Goal: Check status: Check status

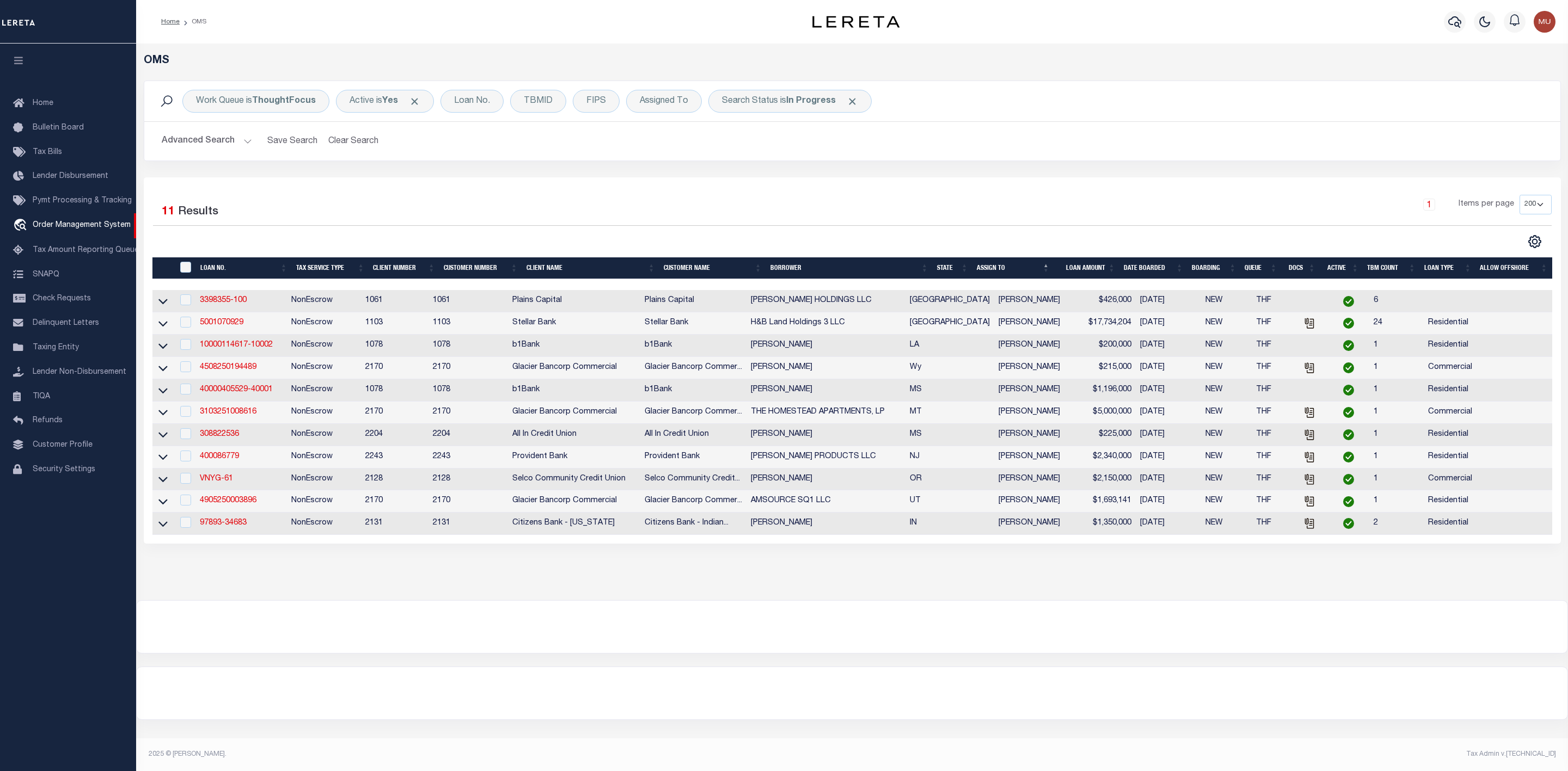
select select "200"
click at [538, 103] on div "TBMID" at bounding box center [538, 101] width 56 height 23
click at [854, 103] on span "Click to Remove" at bounding box center [852, 102] width 11 height 11
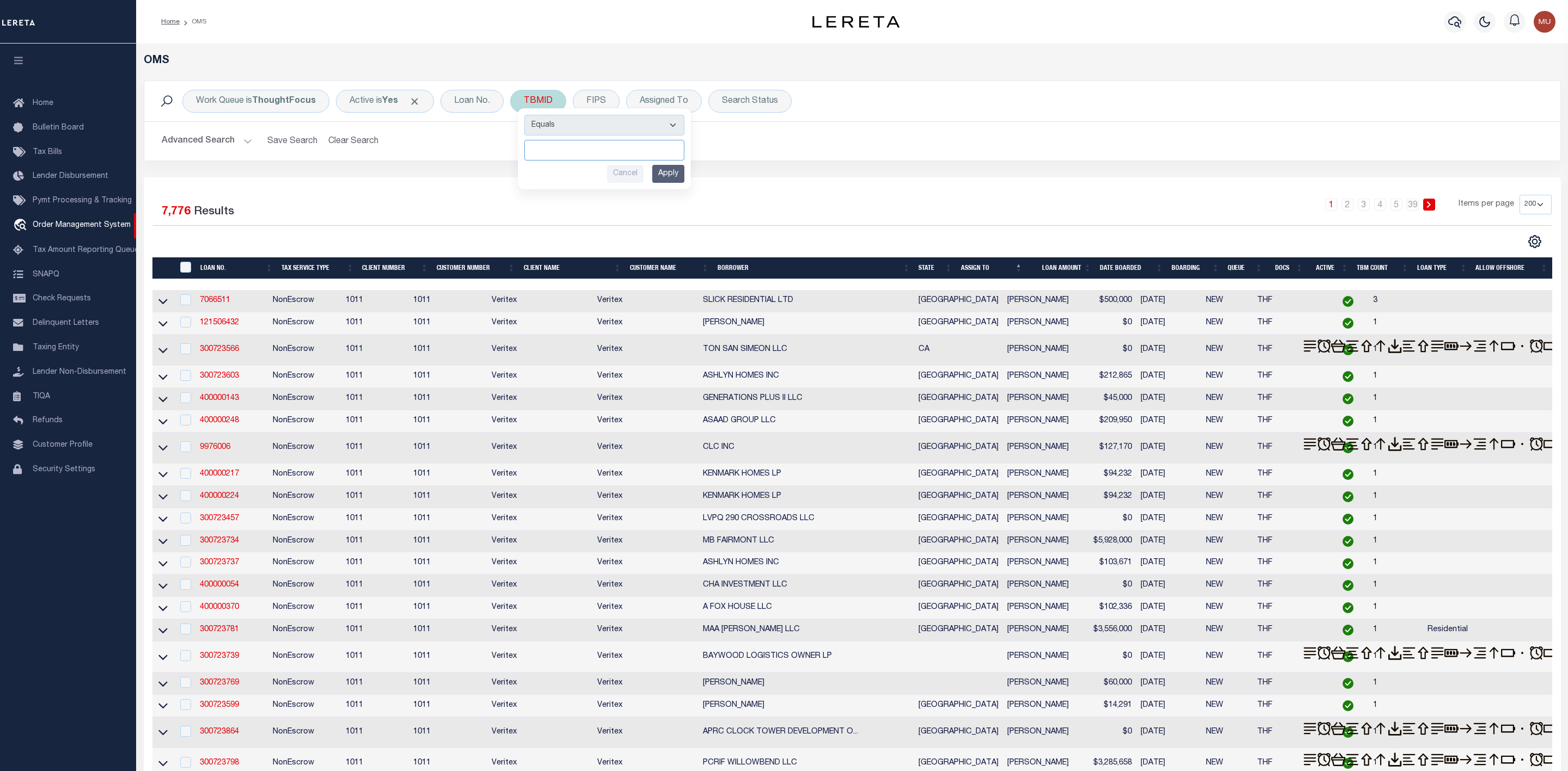
click at [569, 152] on input "number" at bounding box center [604, 150] width 160 height 21
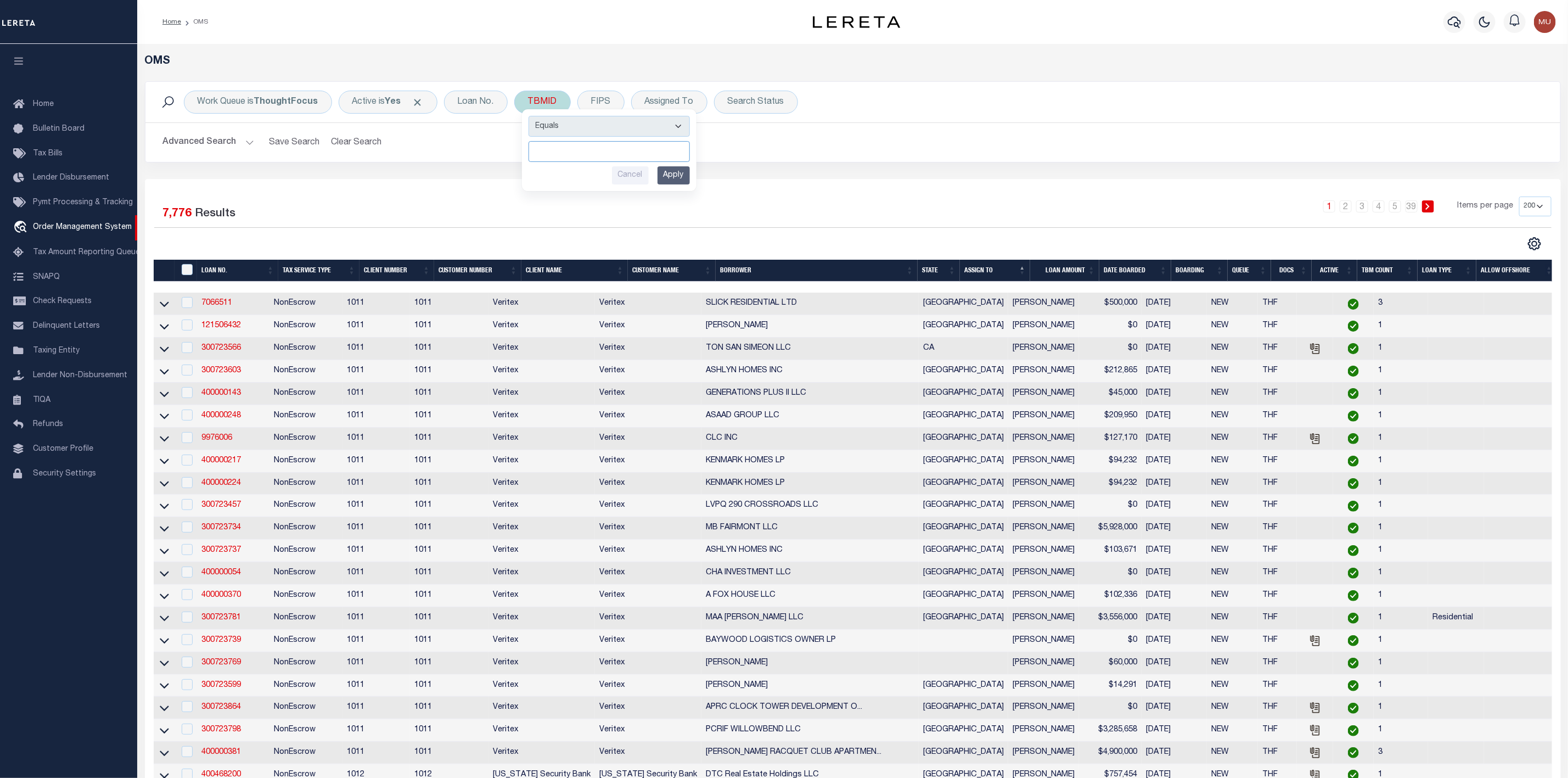
paste input "3508887"
type input "3508887"
click at [696, 182] on div "Equals Is Not Equal To Is Greater Than Is Less Than 3508887 Cancel Apply" at bounding box center [609, 150] width 174 height 82
click at [675, 174] on input "Apply" at bounding box center [673, 175] width 32 height 18
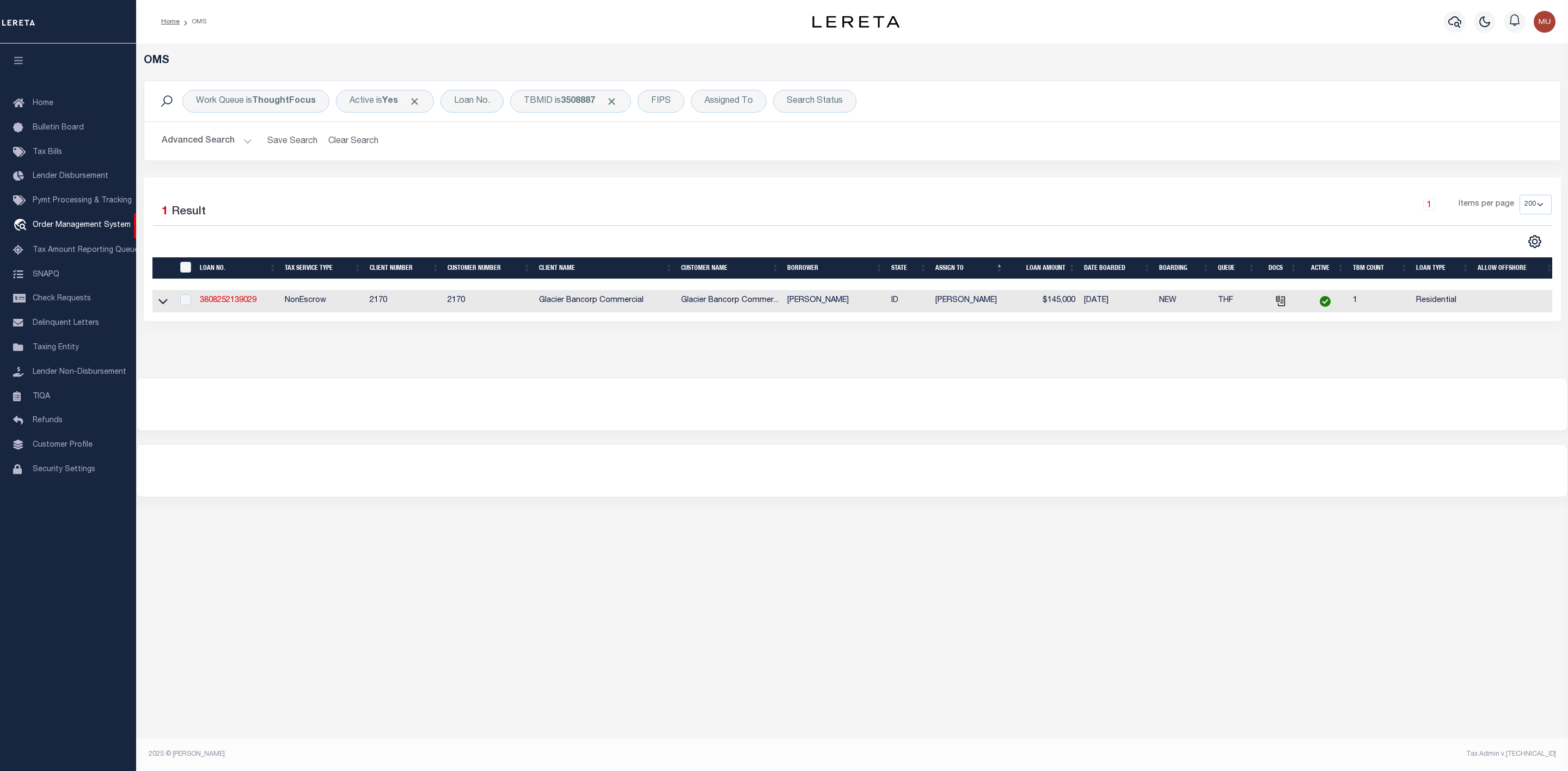
click at [230, 295] on td "3808252139029" at bounding box center [237, 301] width 85 height 22
checkbox input "true"
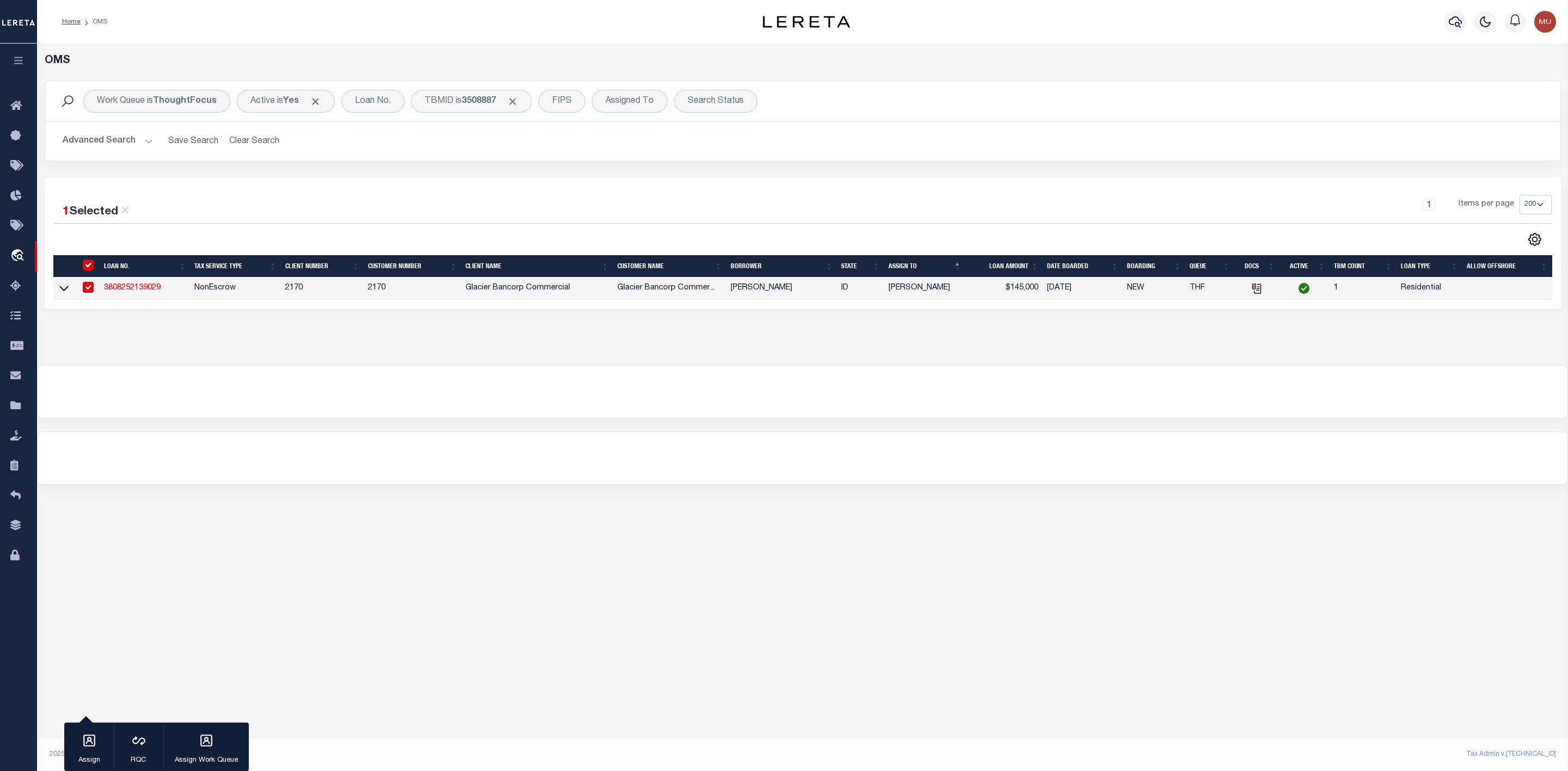
click at [140, 285] on link "3808252139029" at bounding box center [132, 288] width 57 height 8
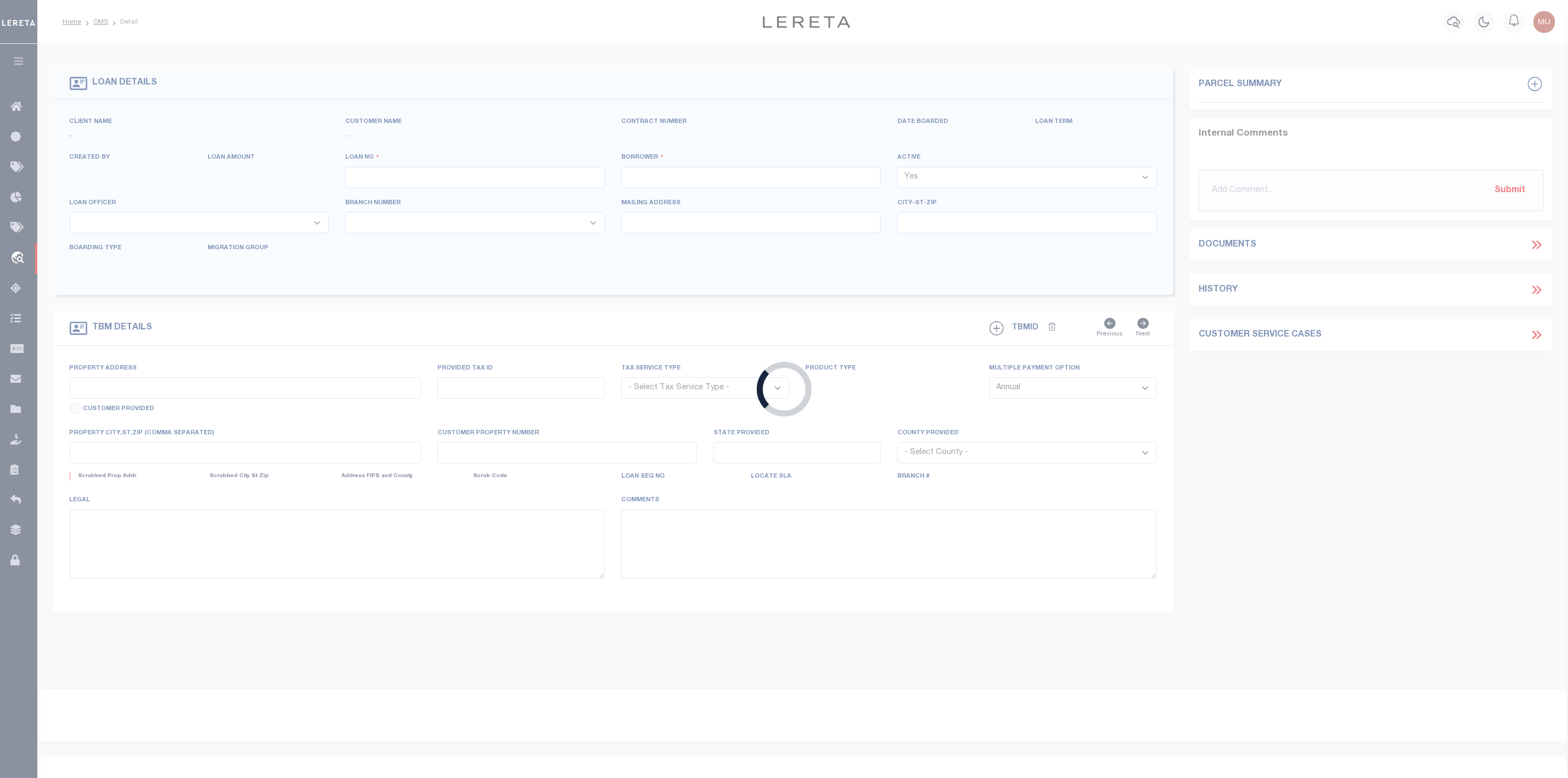
type input "3808252139029"
type input "[PERSON_NAME]"
select select
type input "[STREET_ADDRESS]"
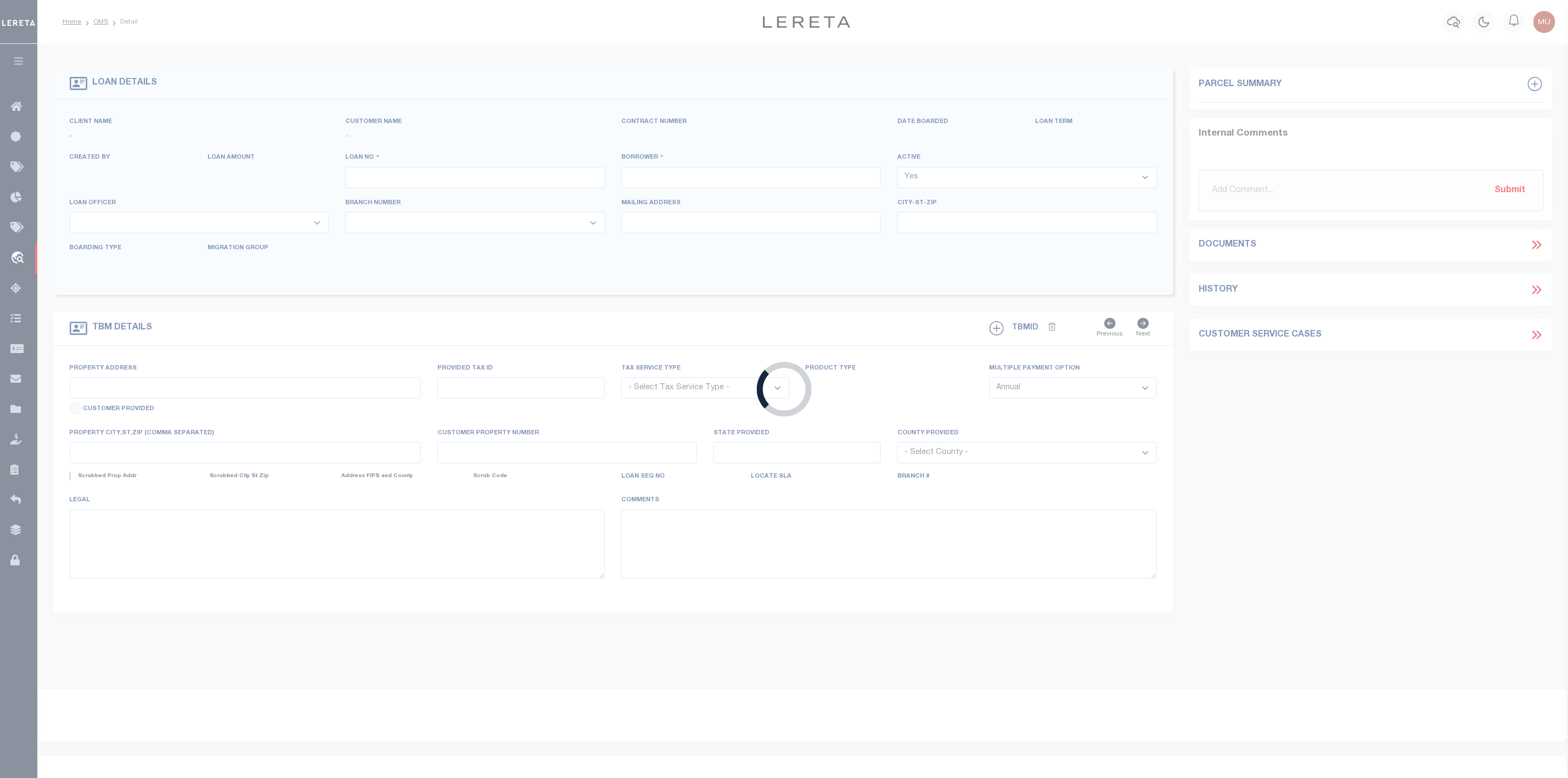
type input "DENVER CO 80220-3419"
type input "[DATE]"
select select "200"
select select "10"
select select "NonEscrow"
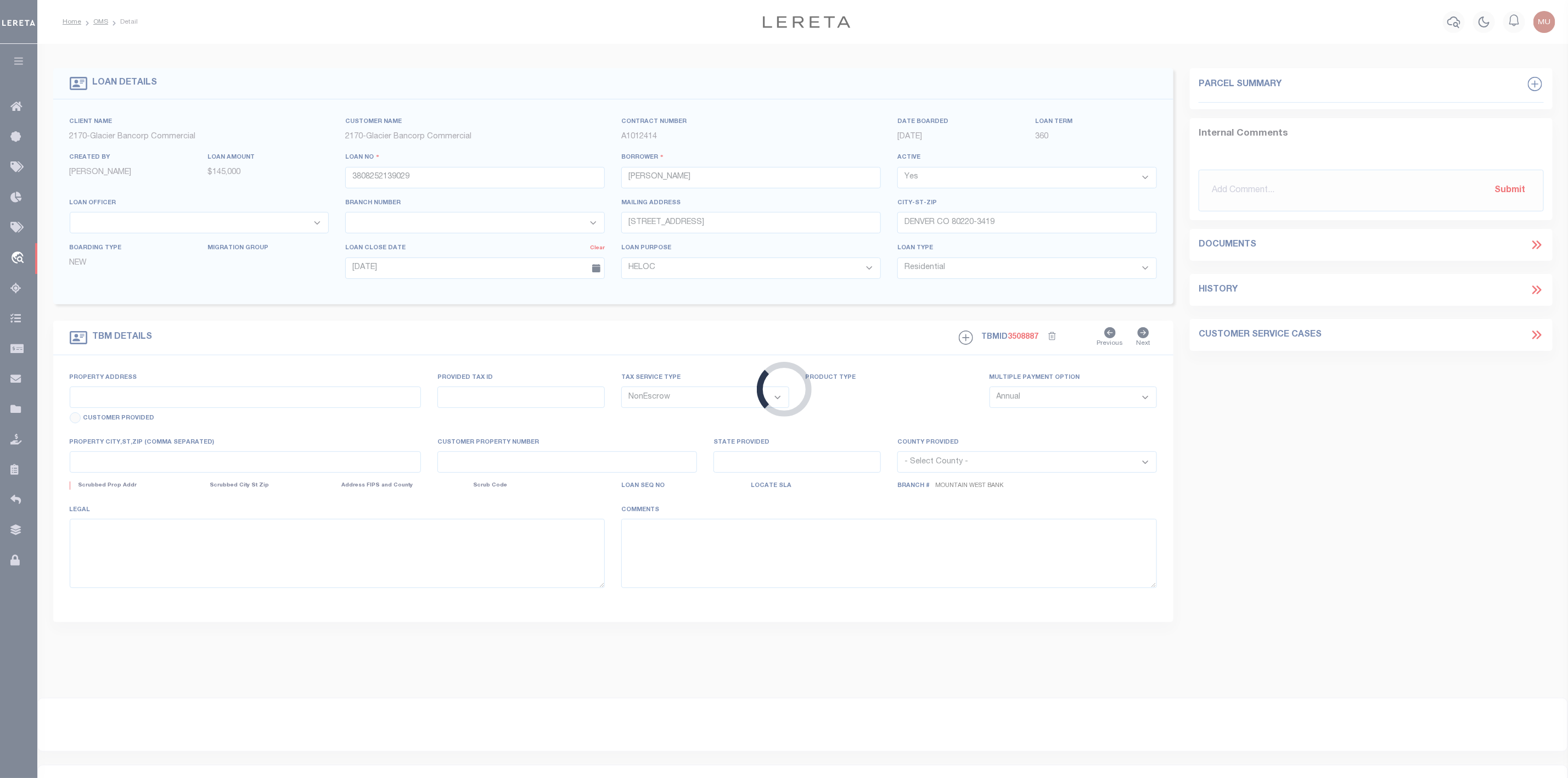
type input "[STREET_ADDRESS]"
type input "RP 57N02W120240 A"
select select
type input "SANDPOINT ID 83864-8893"
type input "RP 57N02W120240 A"
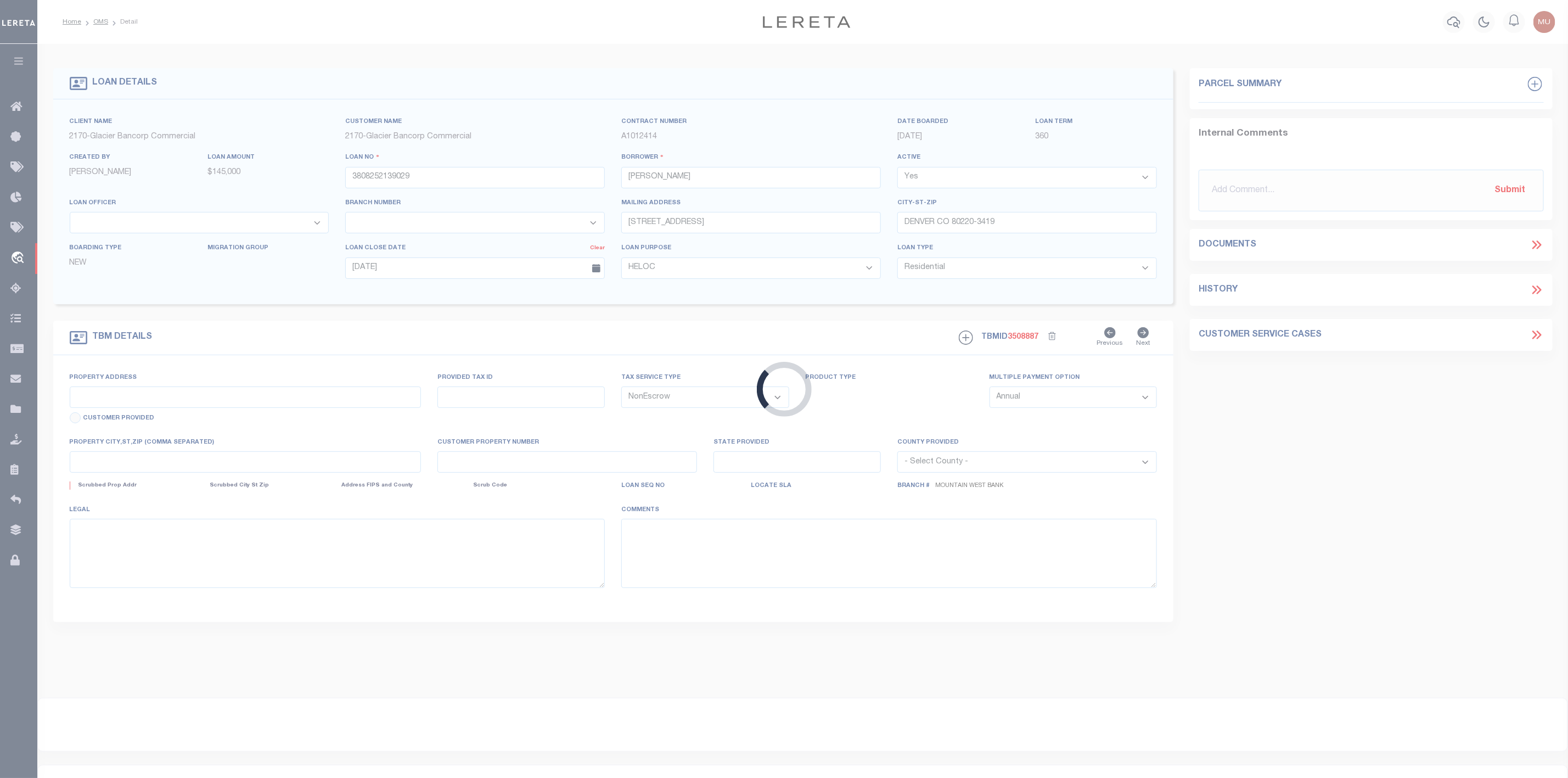
type input "ID"
select select
type textarea "SEE EXHIBIT A"
select select "4575"
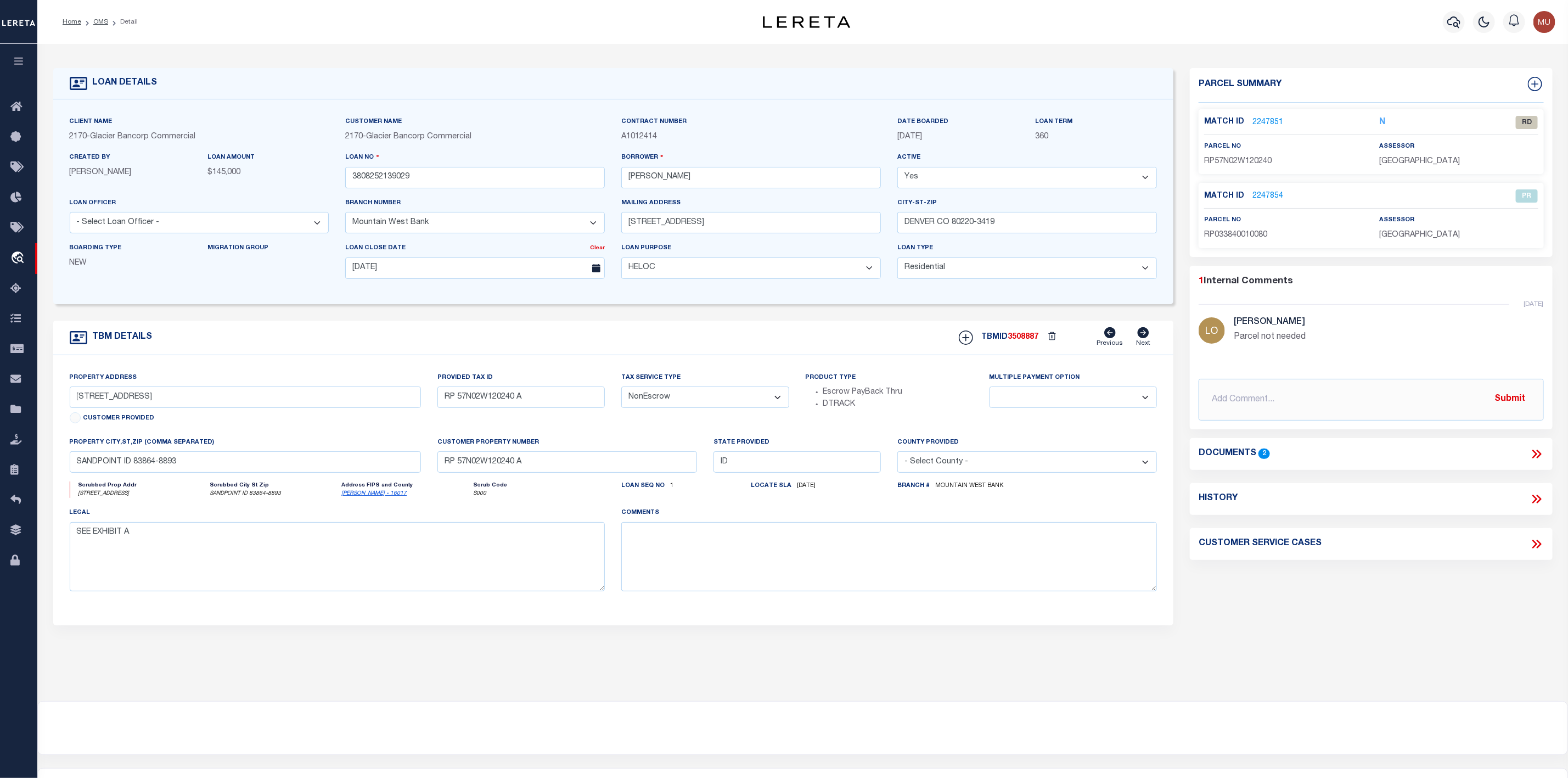
click at [1542, 460] on icon at bounding box center [1537, 454] width 14 height 14
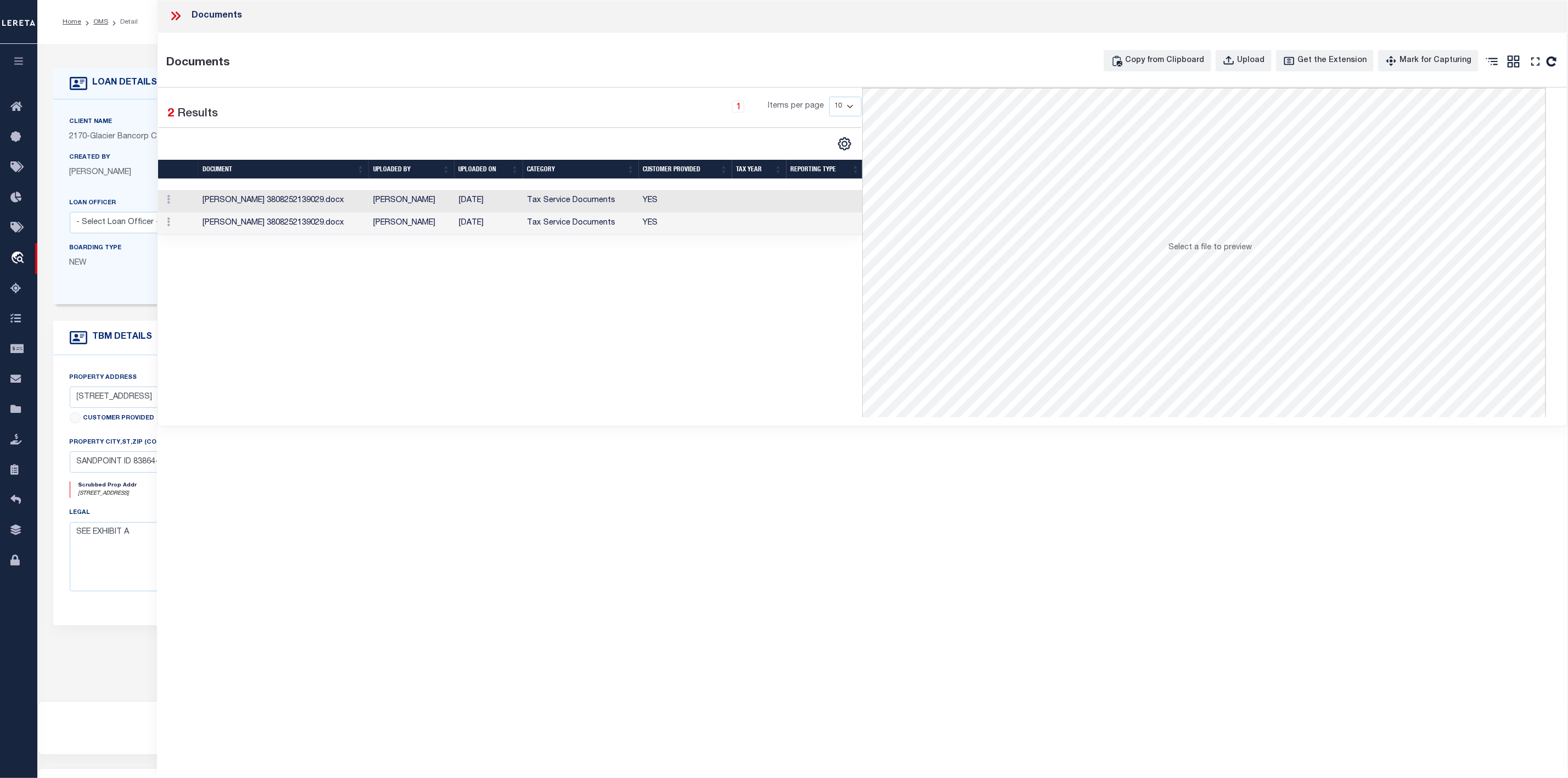
click at [237, 203] on td "[PERSON_NAME] 3808252139029.docx" at bounding box center [284, 201] width 171 height 22
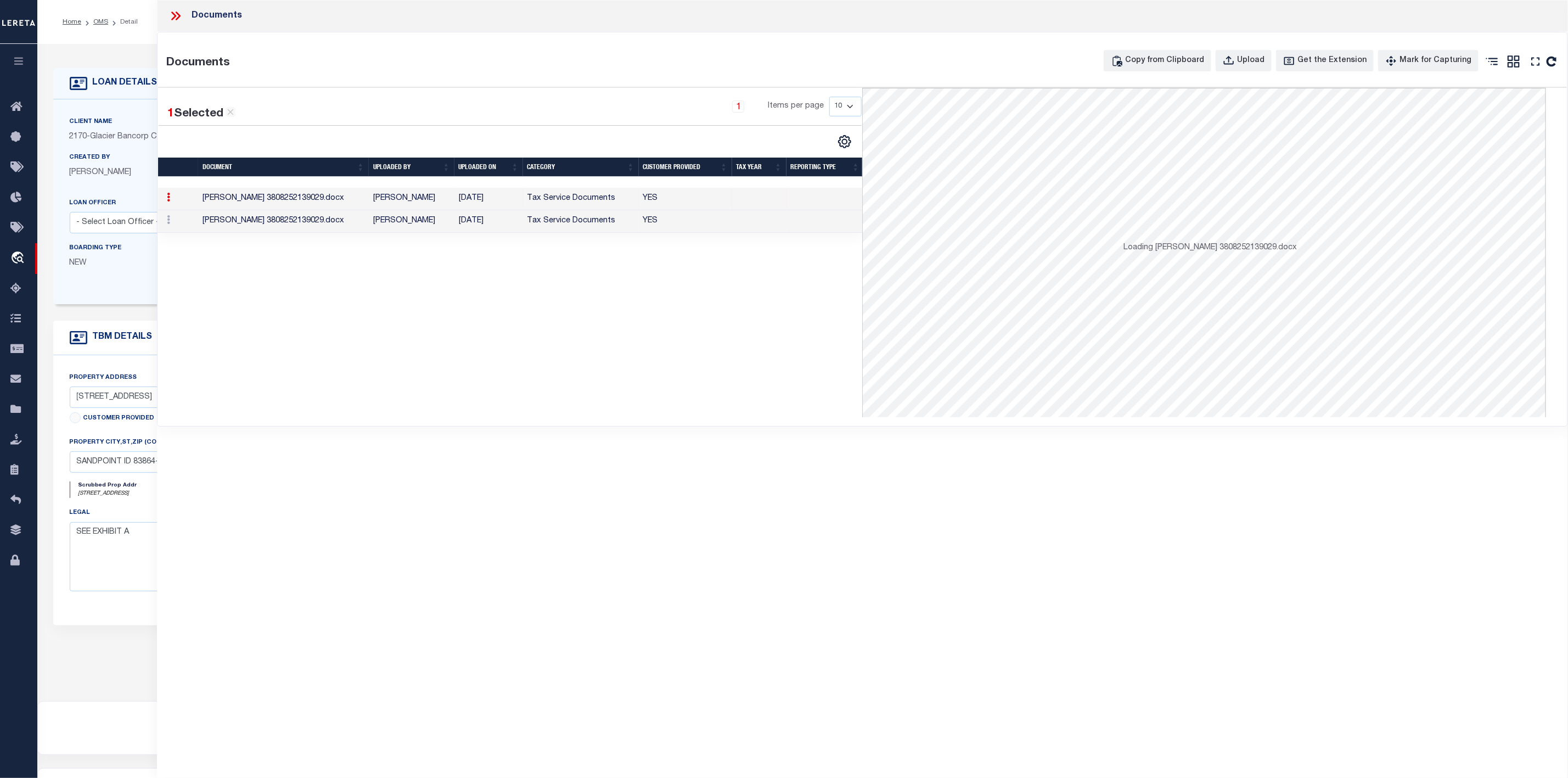
click at [237, 203] on td "[PERSON_NAME] 3808252139029.docx" at bounding box center [284, 198] width 171 height 22
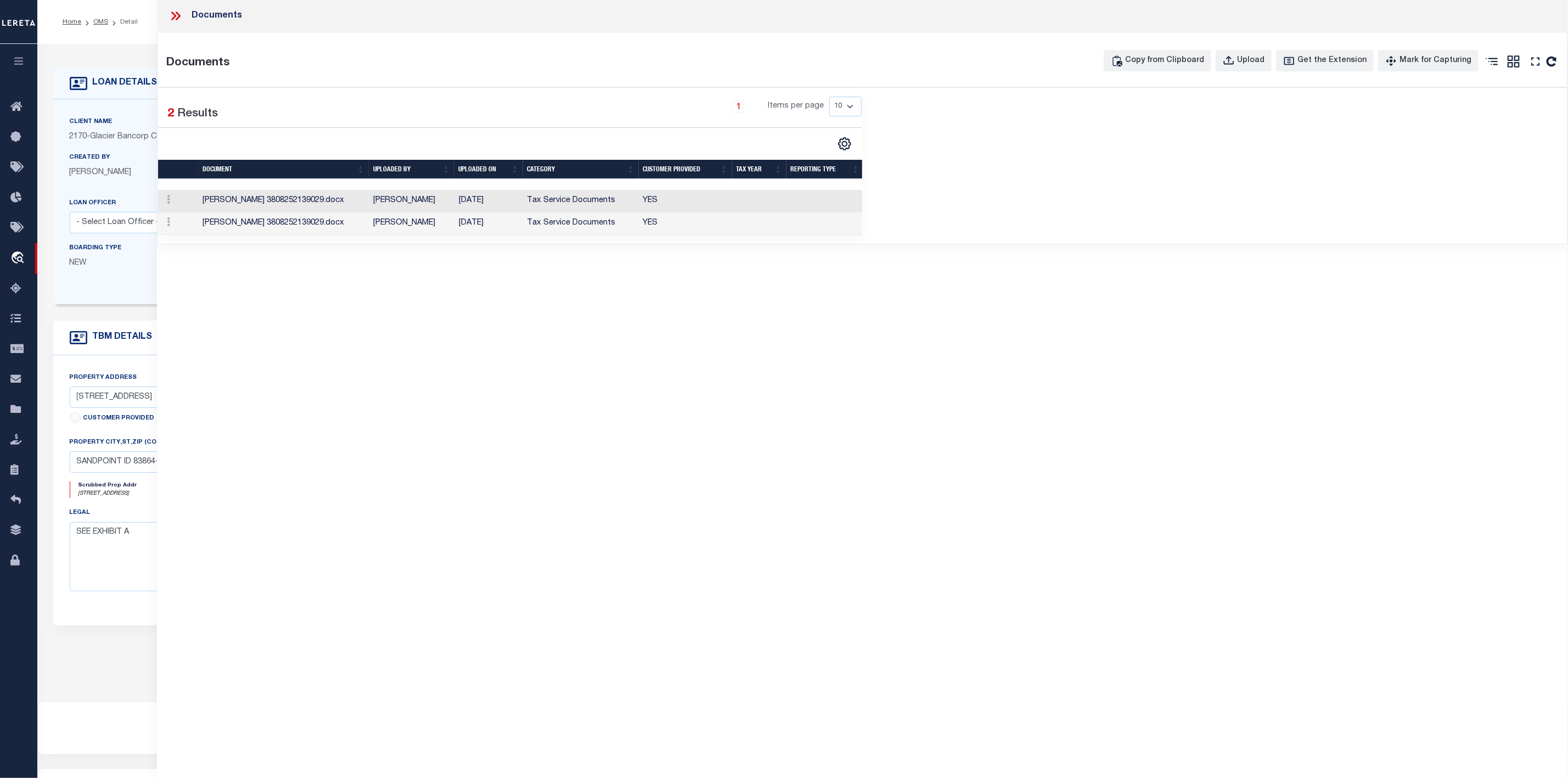
click at [414, 197] on td "[PERSON_NAME]" at bounding box center [411, 201] width 85 height 22
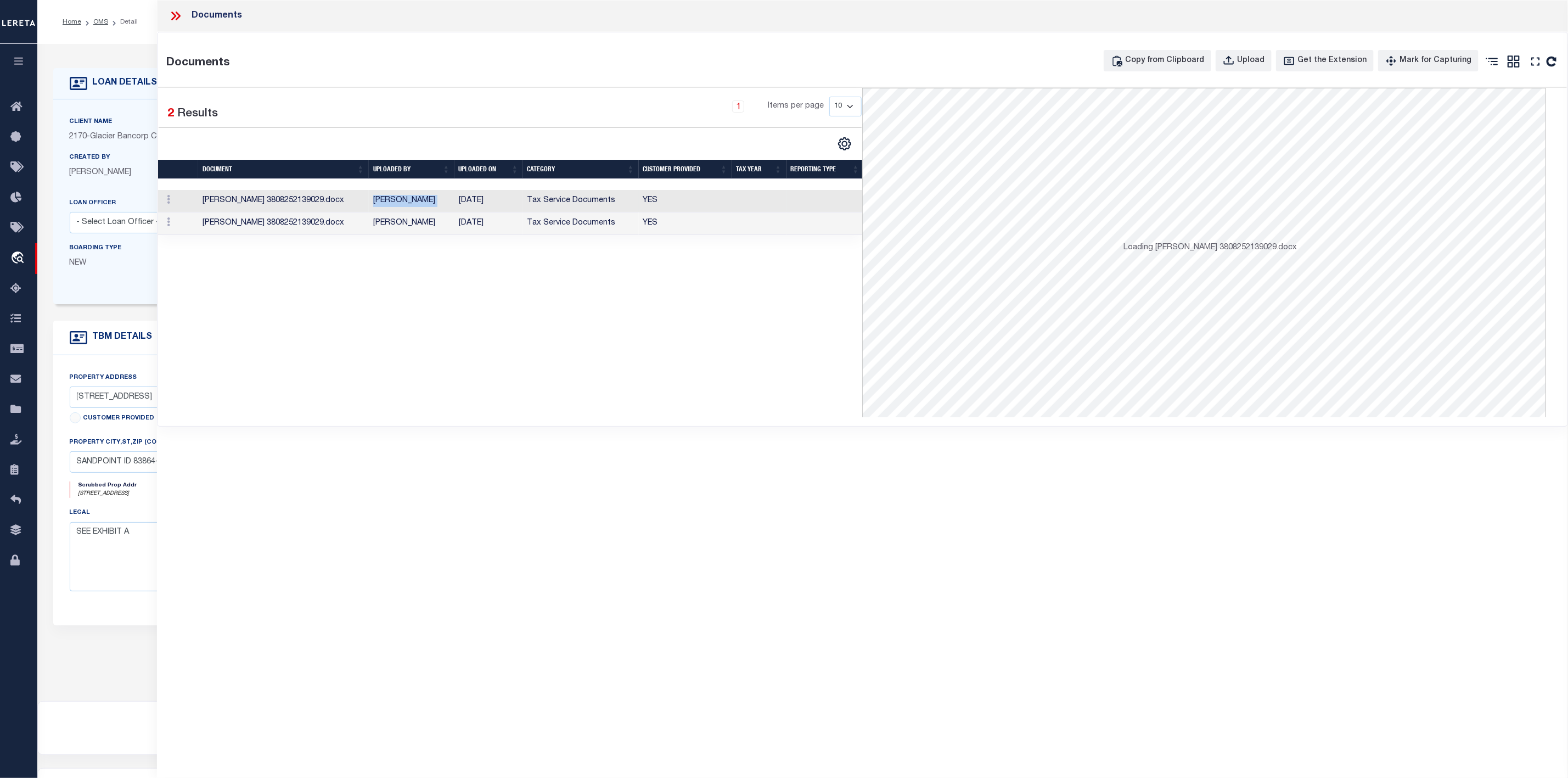
click at [414, 197] on td "[PERSON_NAME]" at bounding box center [411, 201] width 85 height 22
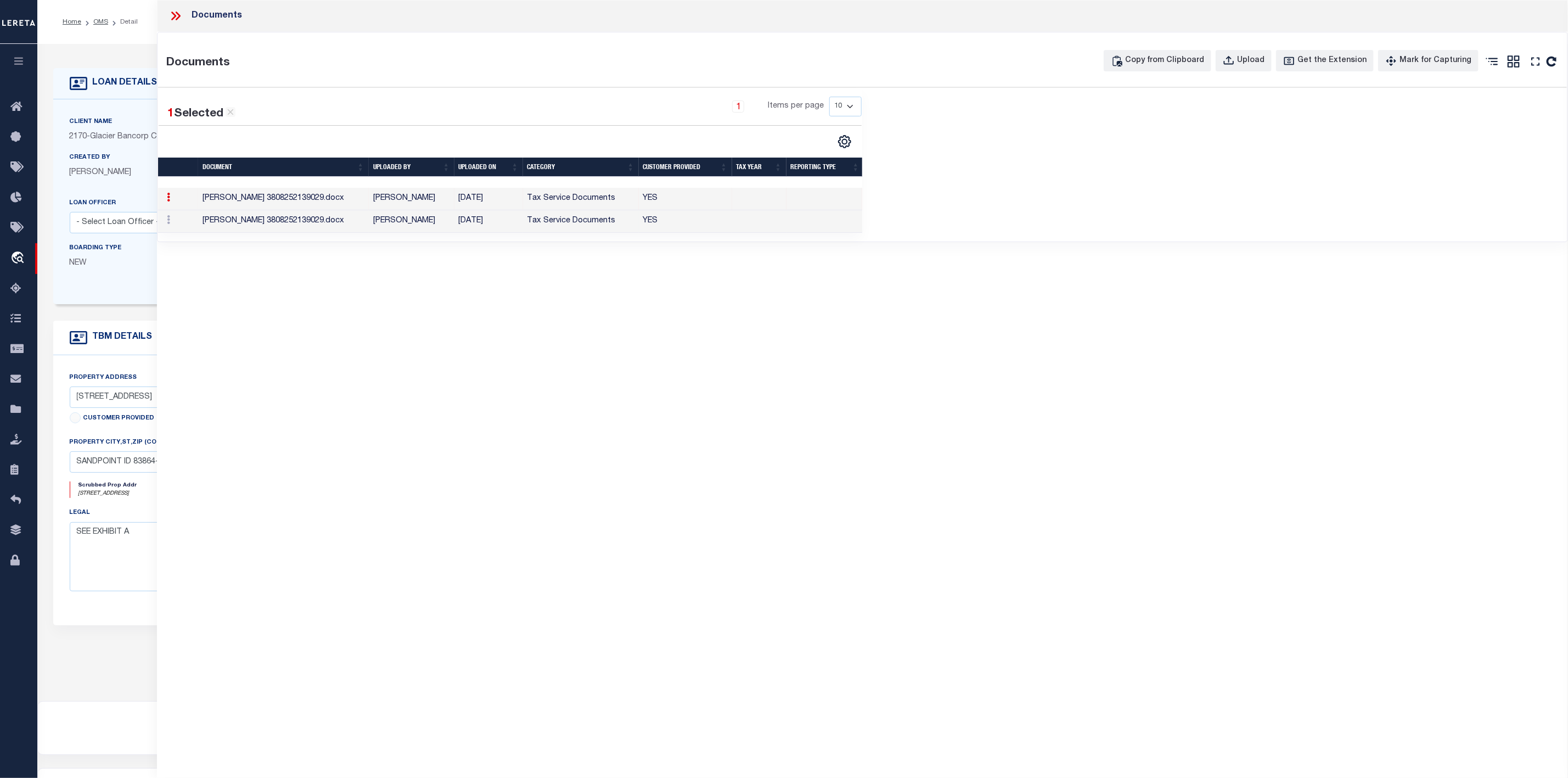
click at [281, 225] on td "[PERSON_NAME] 3808252139029.docx" at bounding box center [284, 221] width 171 height 22
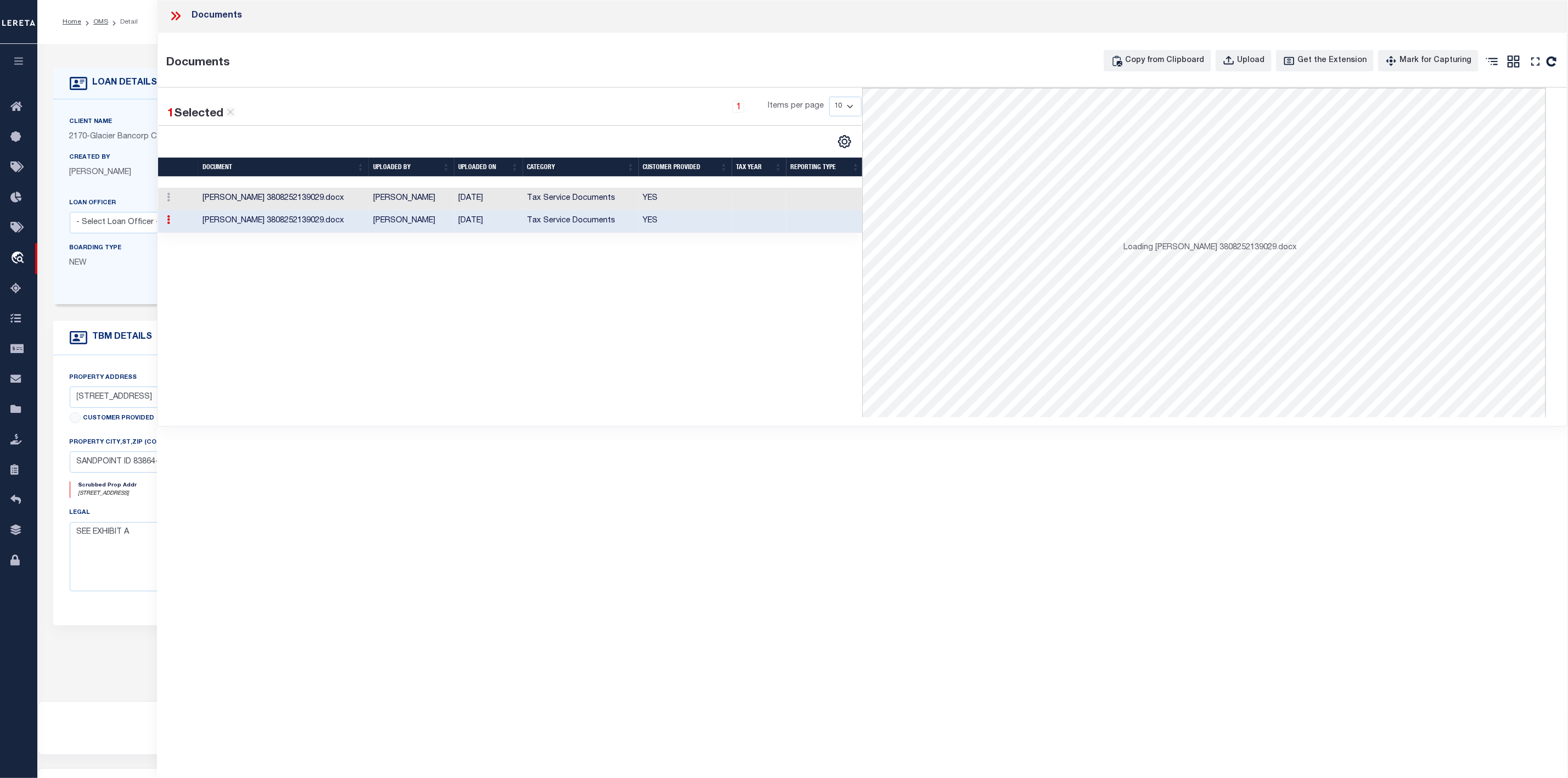
click at [281, 225] on td "[PERSON_NAME] 3808252139029.docx" at bounding box center [284, 221] width 171 height 22
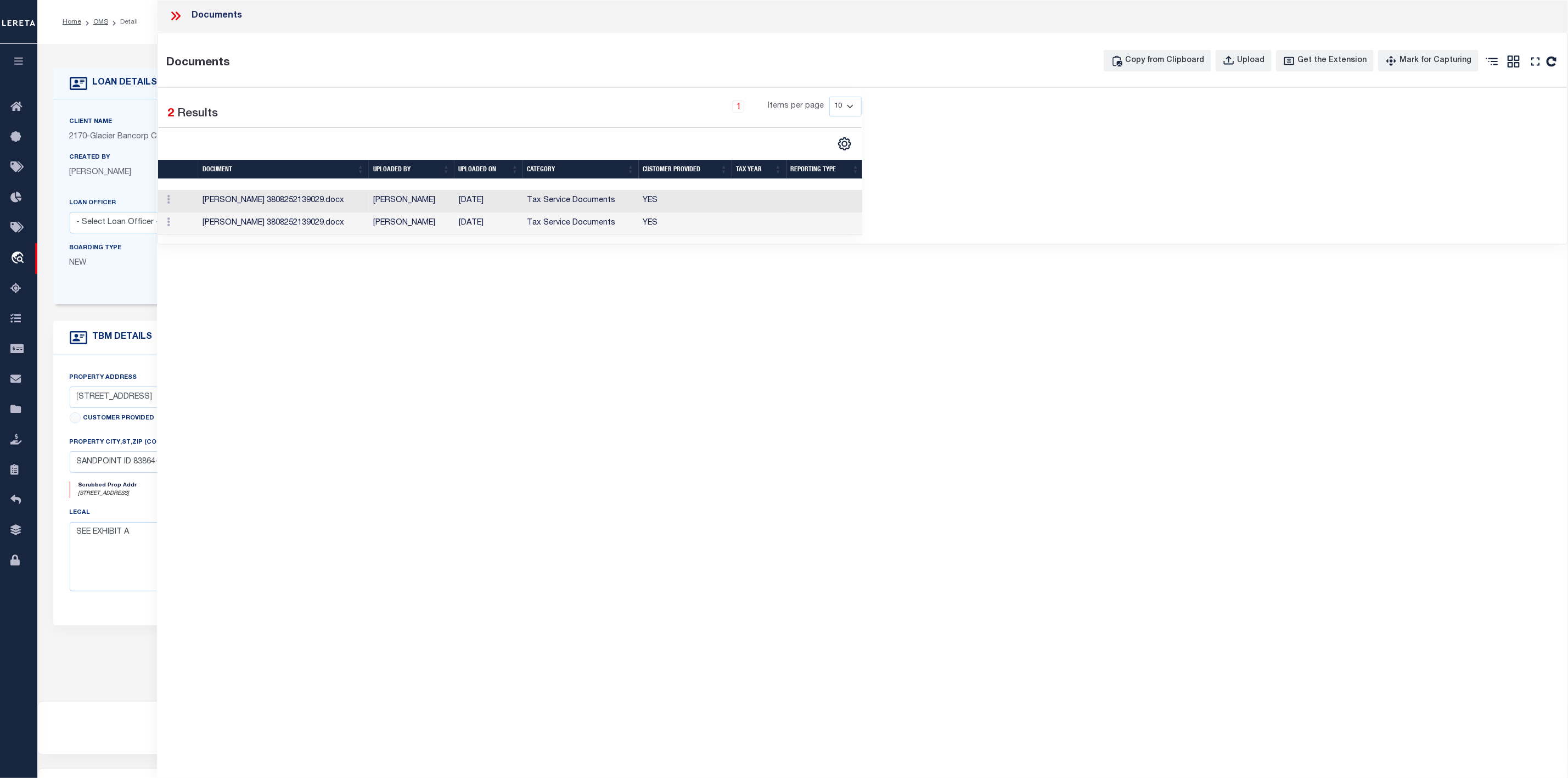
click at [290, 203] on td "[PERSON_NAME] 3808252139029.docx" at bounding box center [284, 201] width 171 height 22
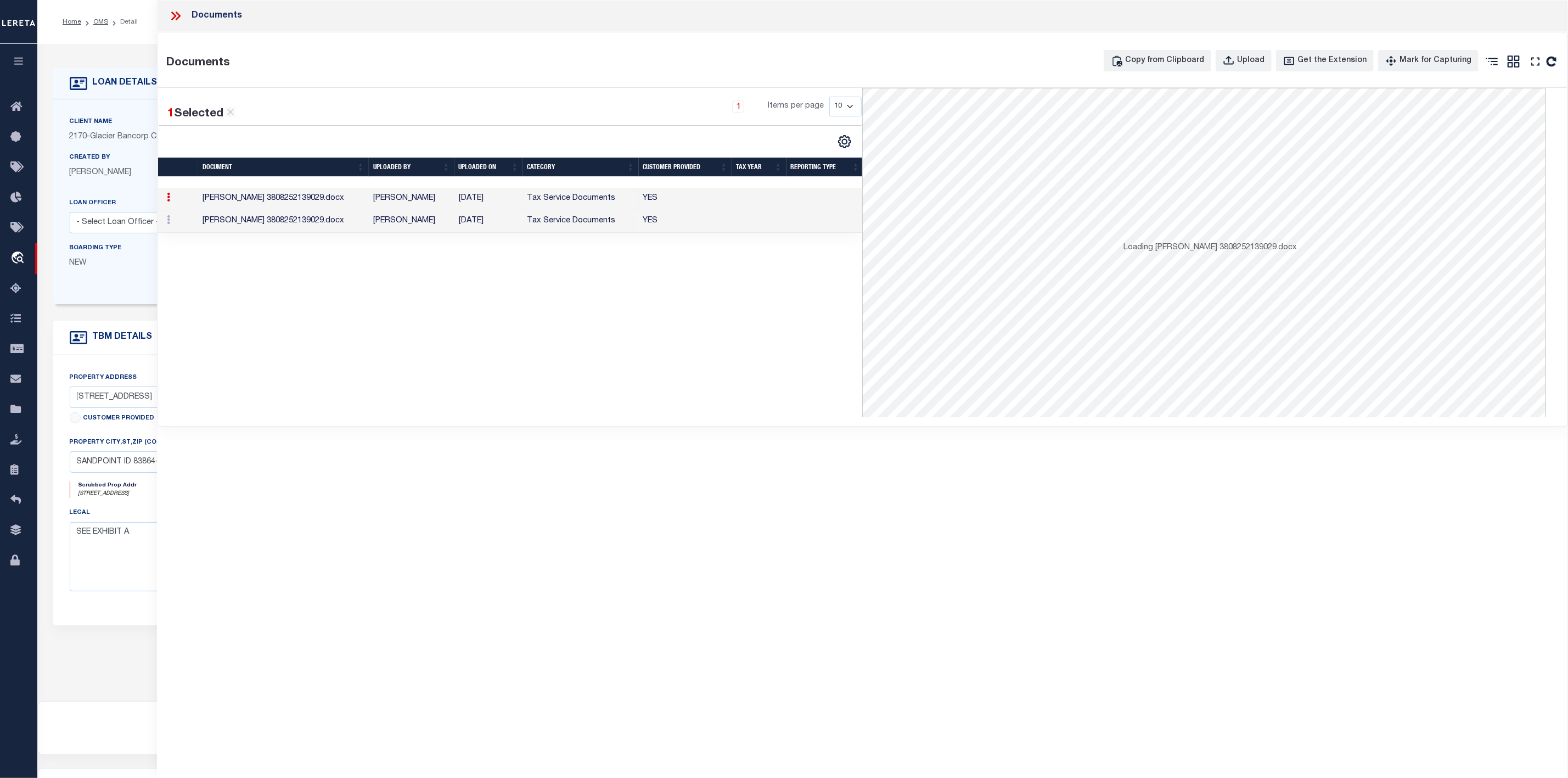
click at [290, 203] on td "[PERSON_NAME] 3808252139029.docx" at bounding box center [284, 198] width 171 height 22
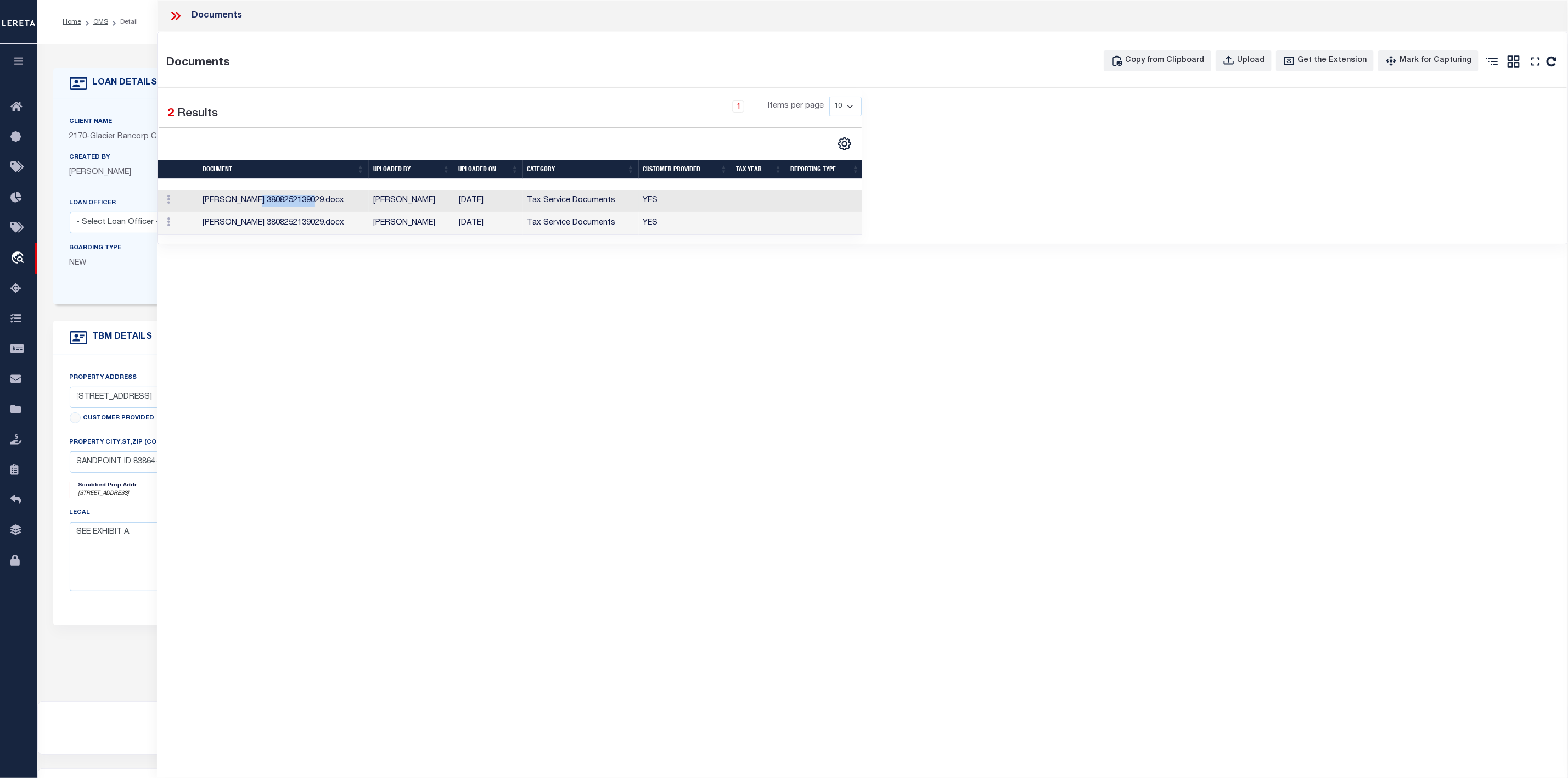
click at [270, 200] on td "[PERSON_NAME] 3808252139029.docx" at bounding box center [284, 201] width 171 height 22
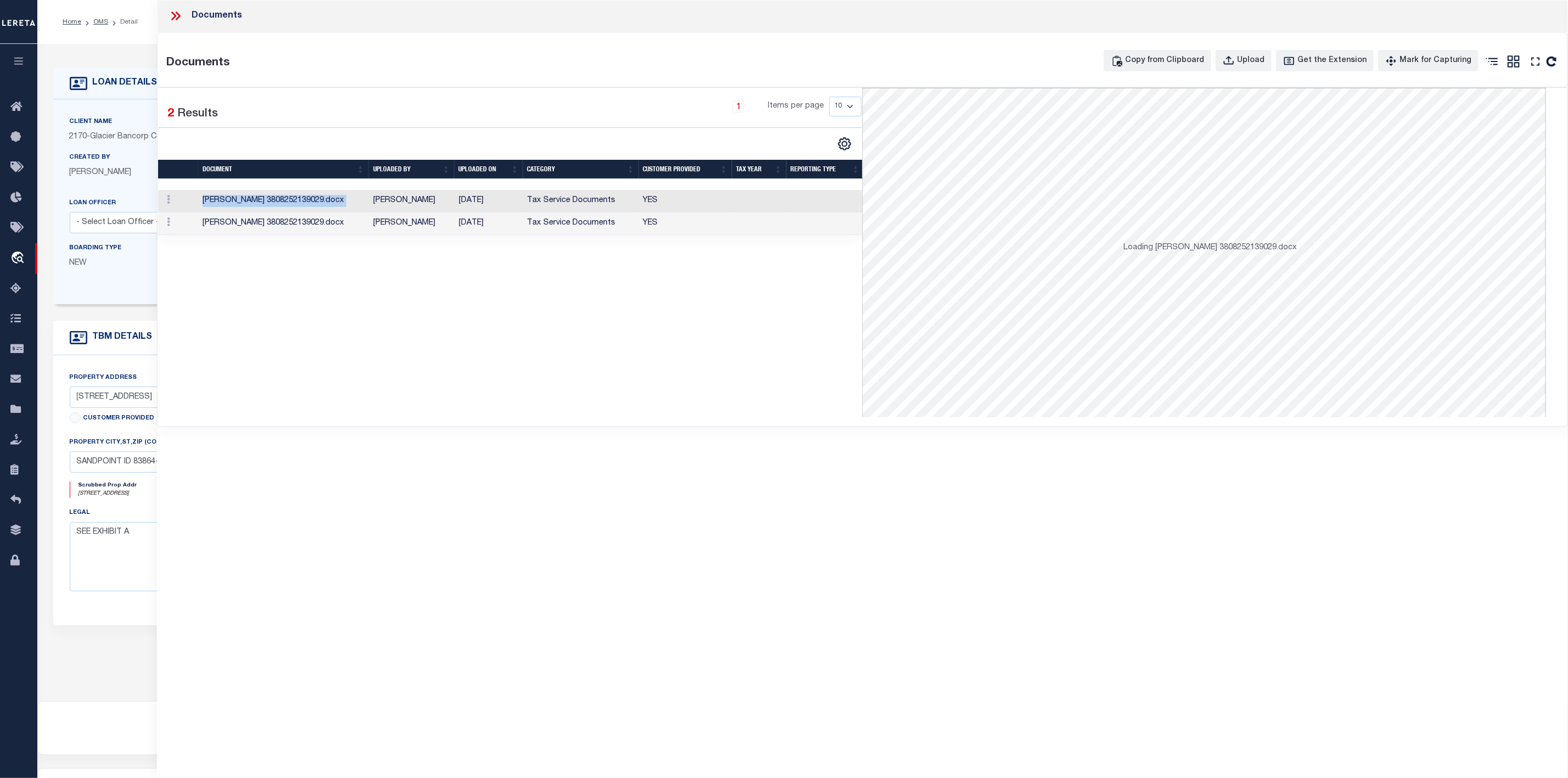
click at [270, 200] on td "[PERSON_NAME] 3808252139029.docx" at bounding box center [284, 201] width 171 height 22
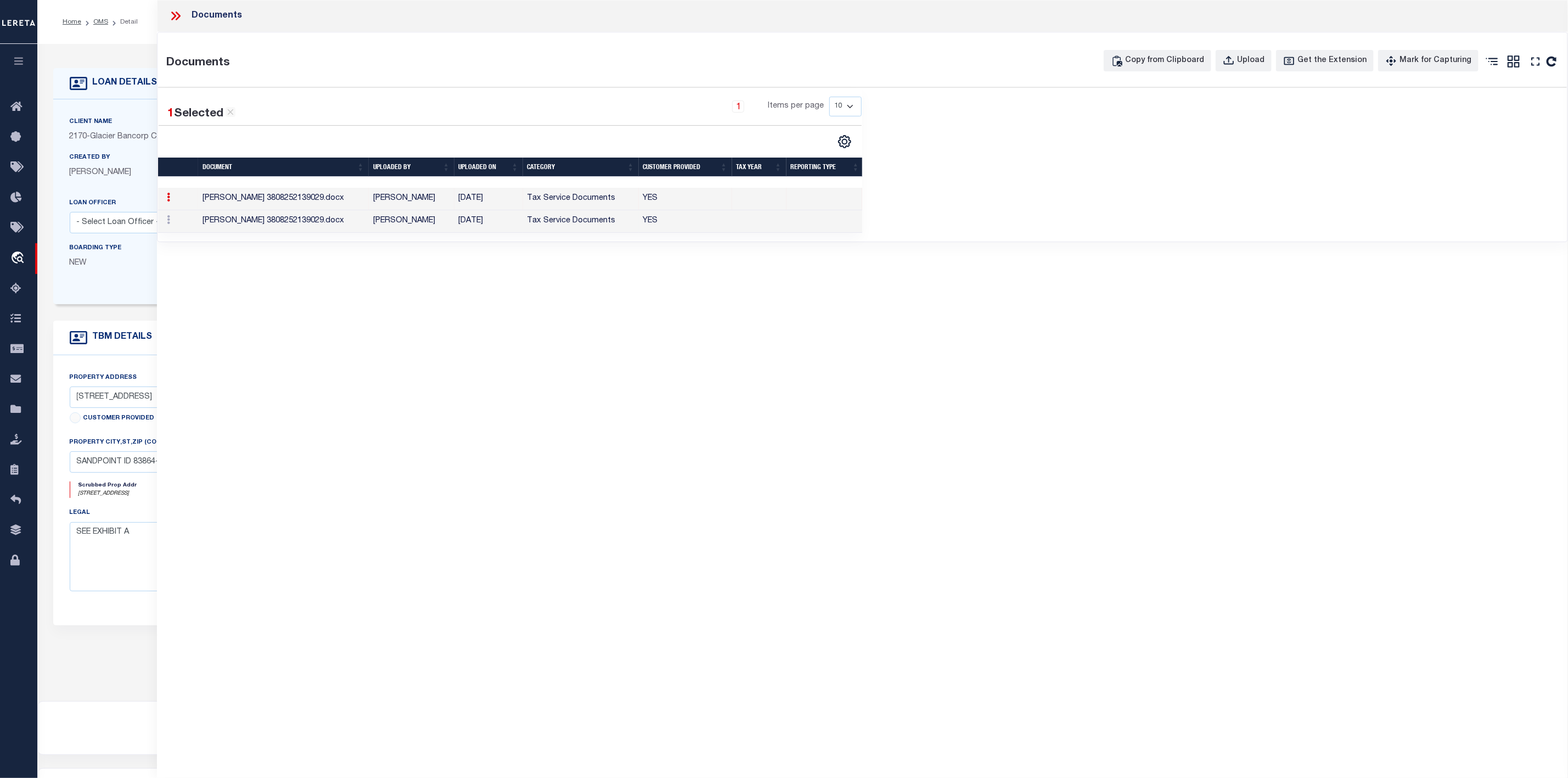
click at [280, 219] on td "[PERSON_NAME] 3808252139029.docx" at bounding box center [284, 221] width 171 height 22
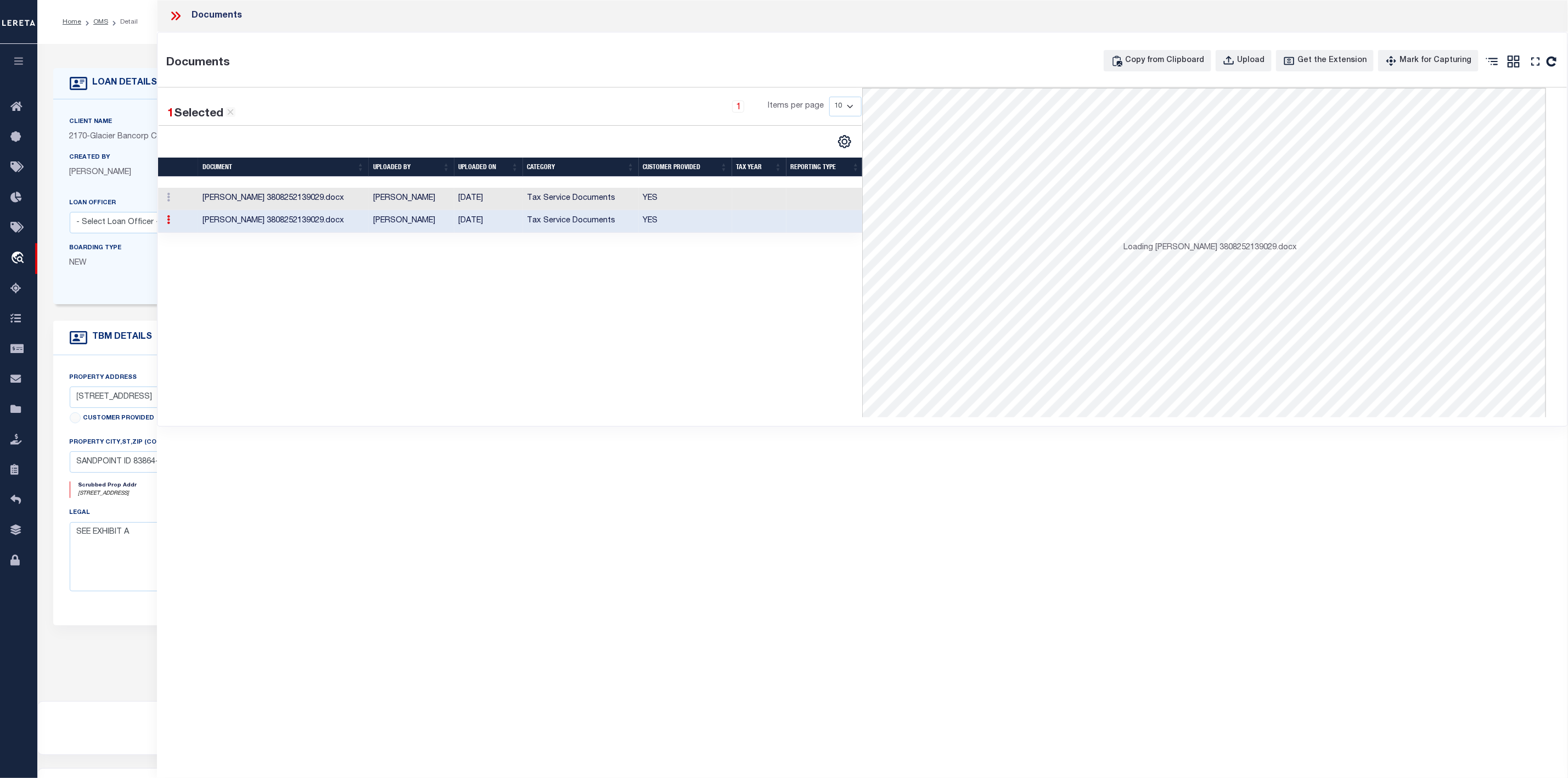
click at [280, 219] on td "[PERSON_NAME] 3808252139029.docx" at bounding box center [284, 221] width 171 height 22
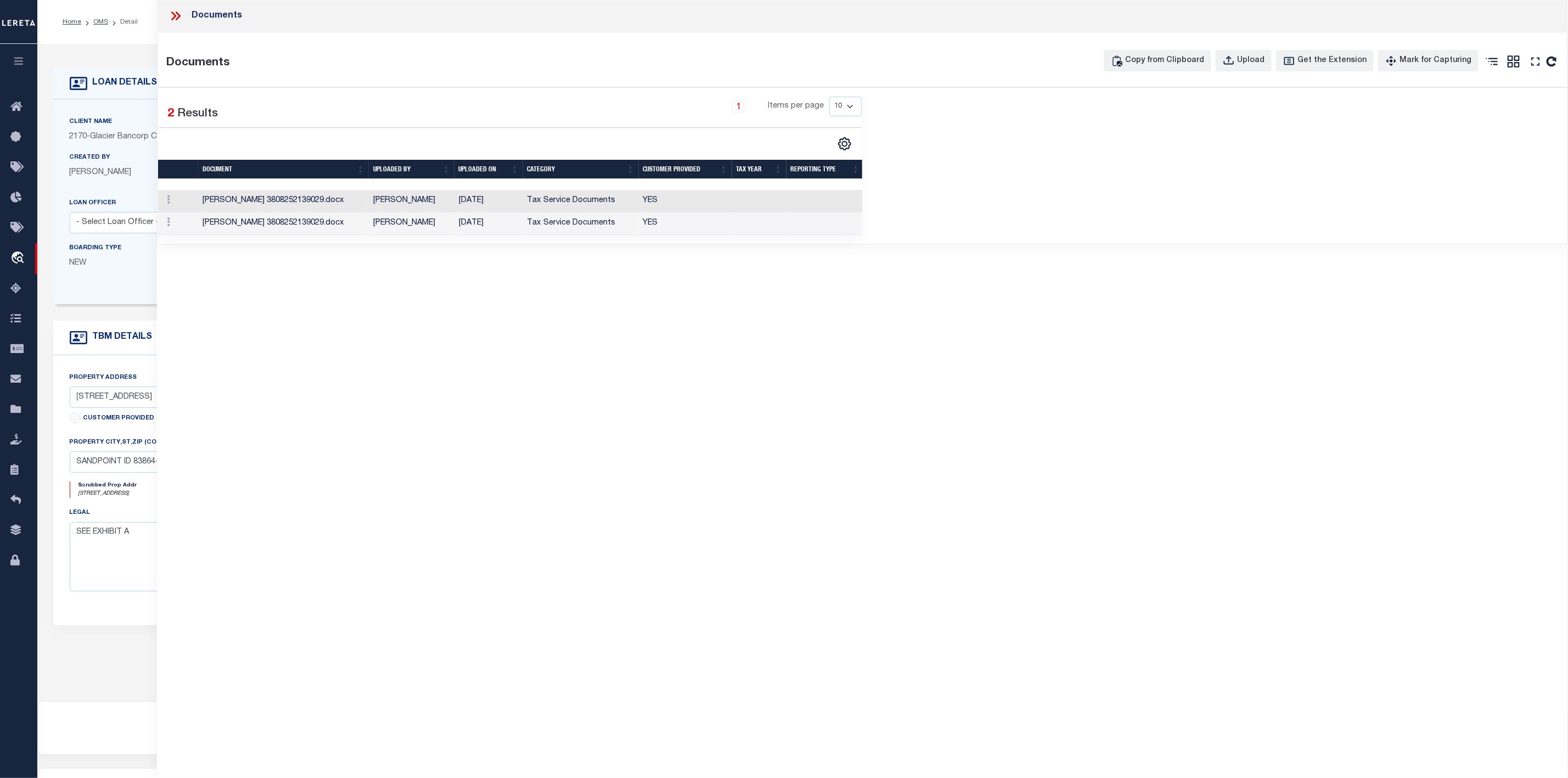
click at [298, 196] on td "[PERSON_NAME] 3808252139029.docx" at bounding box center [284, 201] width 171 height 22
click at [177, 11] on icon at bounding box center [176, 16] width 14 height 14
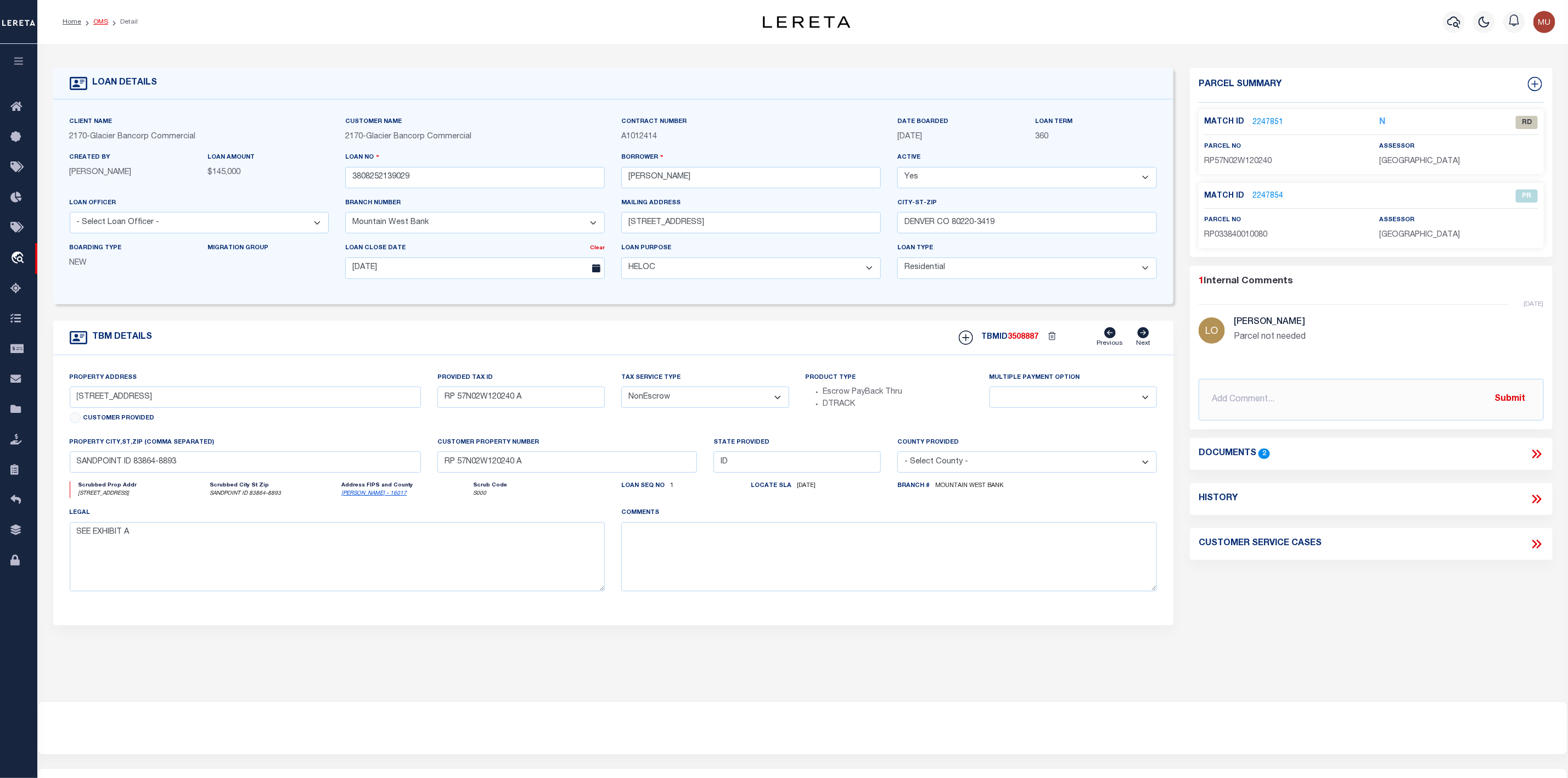
click at [96, 20] on link "OMS" at bounding box center [101, 22] width 15 height 6
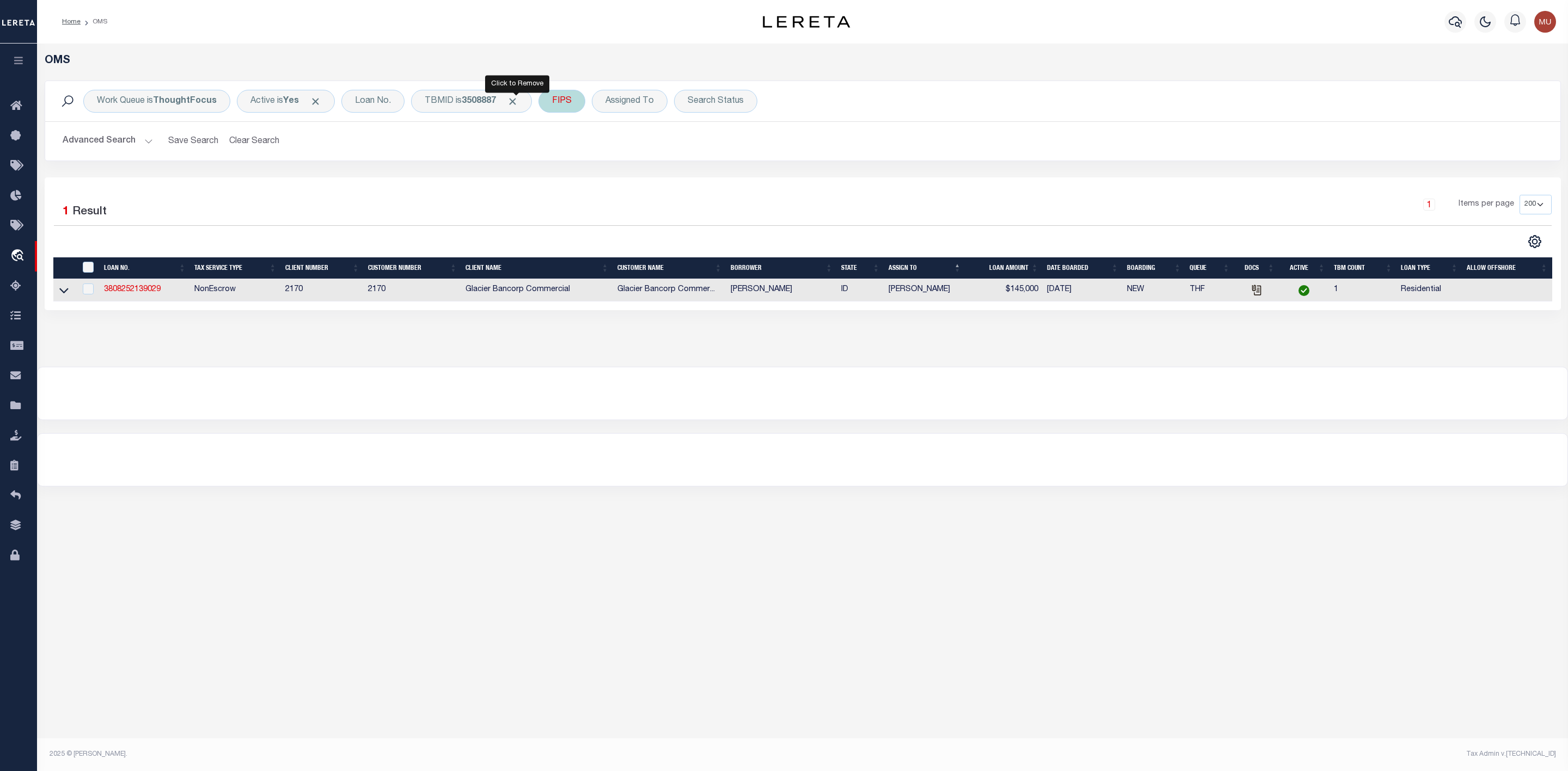
click at [518, 102] on span "Click to Remove" at bounding box center [513, 102] width 11 height 11
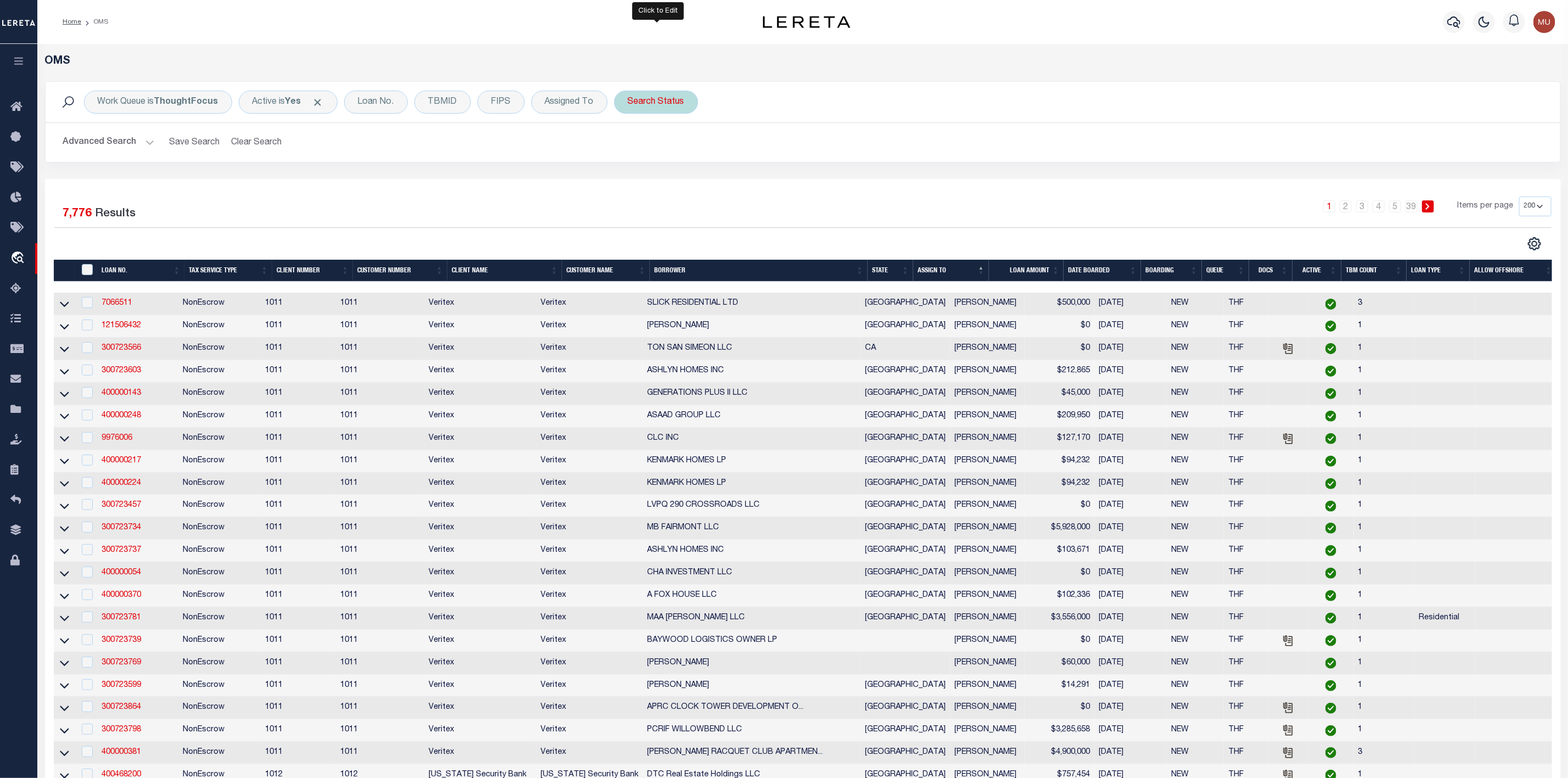
click at [668, 101] on div "Search Status" at bounding box center [656, 102] width 84 height 23
click at [661, 153] on select "Automated Search Bad Parcel Complete Duplicate Parcel High Dollar Reporting In …" at bounding box center [709, 156] width 162 height 21
select select "IP"
click at [631, 147] on select "Automated Search Bad Parcel Complete Duplicate Parcel High Dollar Reporting In …" at bounding box center [709, 156] width 162 height 21
click at [767, 176] on input "Apply" at bounding box center [773, 180] width 32 height 18
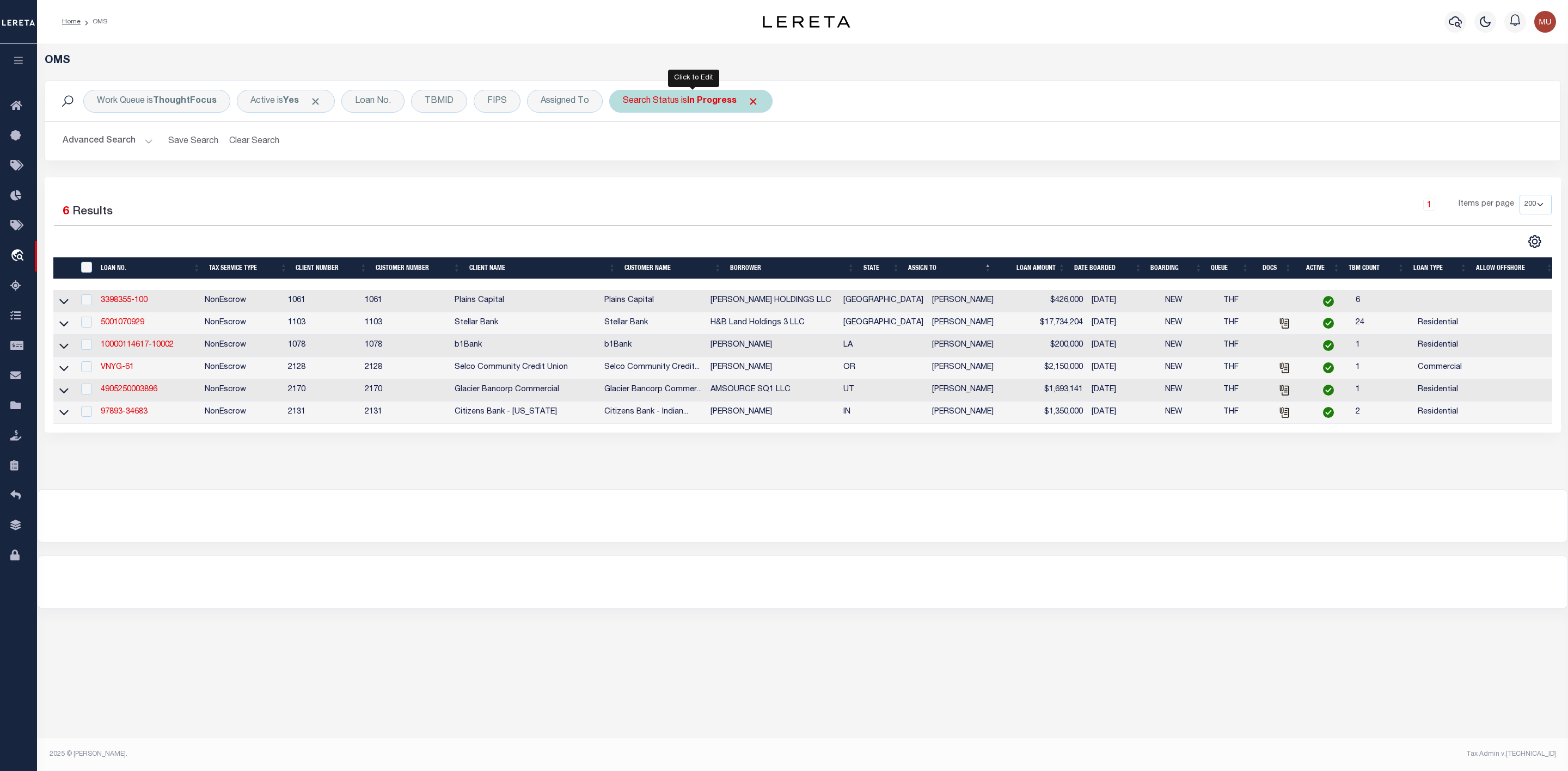
click at [660, 103] on div "Search Status is In Progress" at bounding box center [691, 101] width 163 height 23
click at [662, 150] on select "Automated Search Bad Parcel Complete Duplicate Parcel High Dollar Reporting In …" at bounding box center [703, 154] width 160 height 21
select select "RD"
click at [626, 145] on select "Automated Search Bad Parcel Complete Duplicate Parcel High Dollar Reporting In …" at bounding box center [703, 154] width 160 height 21
click at [768, 187] on input "Apply" at bounding box center [767, 178] width 32 height 18
